Goal: Find contact information: Find contact information

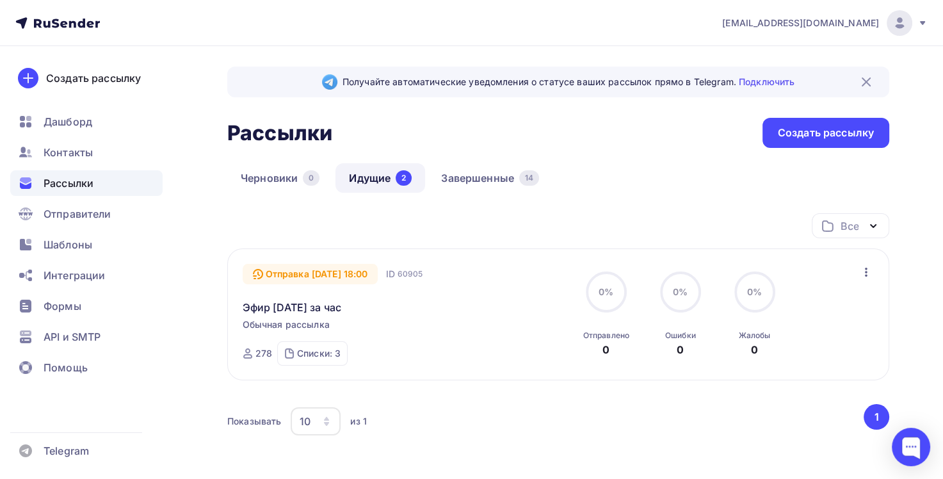
click at [375, 179] on link "Идущие 2" at bounding box center [380, 177] width 90 height 29
click at [478, 179] on link "Завершенные 14" at bounding box center [490, 177] width 125 height 29
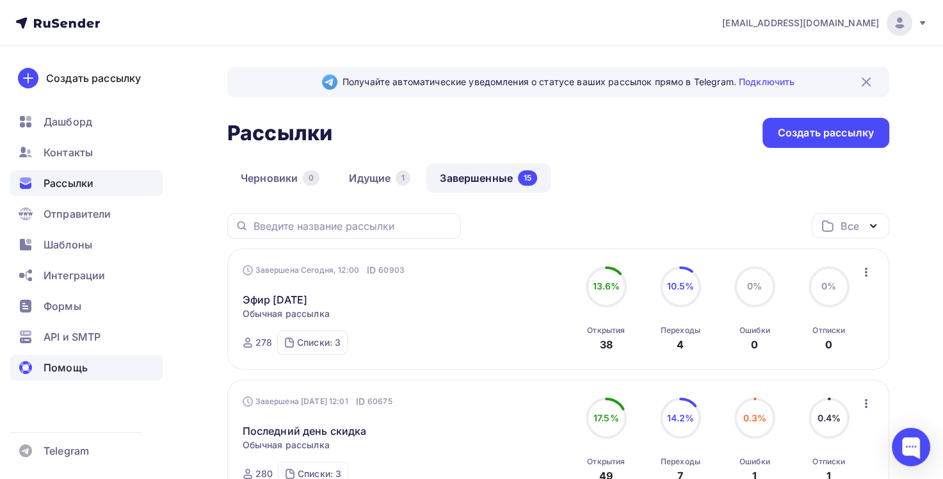
click at [54, 363] on span "Помощь" at bounding box center [66, 367] width 44 height 15
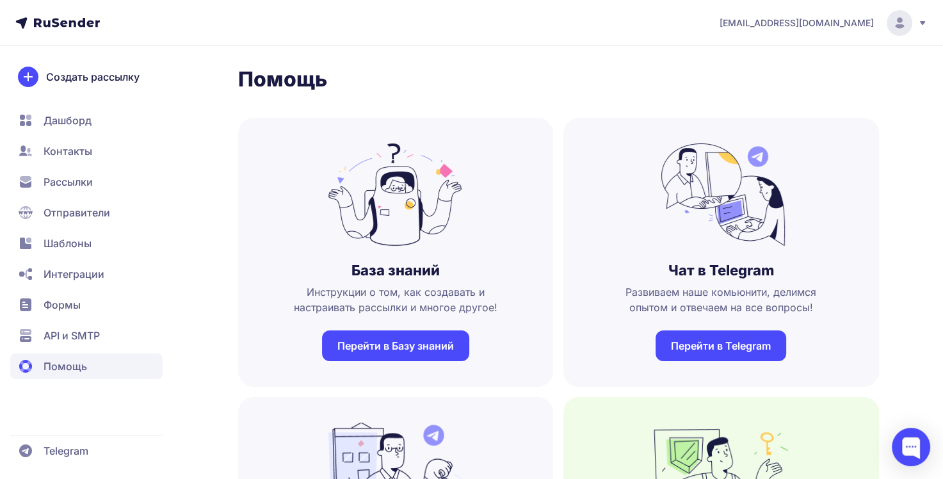
click at [42, 156] on span "Контакты" at bounding box center [86, 151] width 152 height 26
